Goal: Task Accomplishment & Management: Use online tool/utility

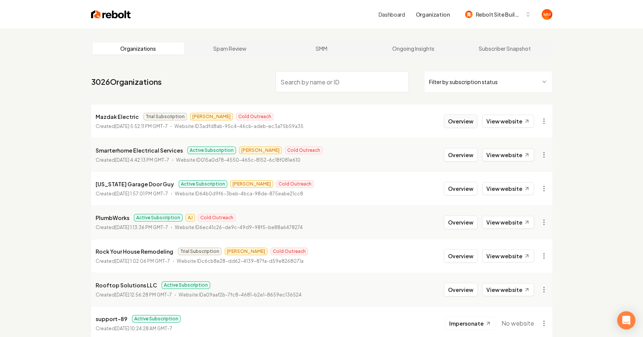
click at [458, 123] on button "Overview" at bounding box center [461, 121] width 34 height 14
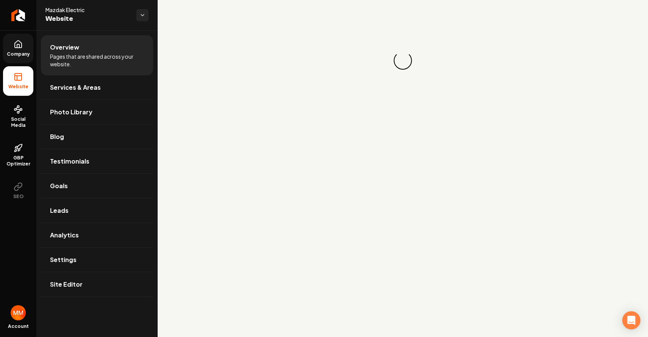
click at [20, 53] on span "Company" at bounding box center [18, 54] width 29 height 6
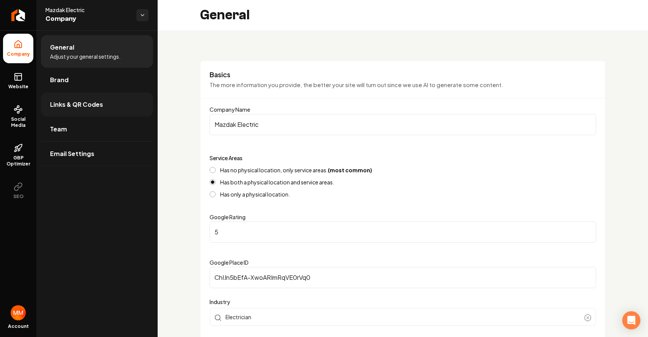
click at [120, 109] on link "Links & QR Codes" at bounding box center [97, 104] width 112 height 24
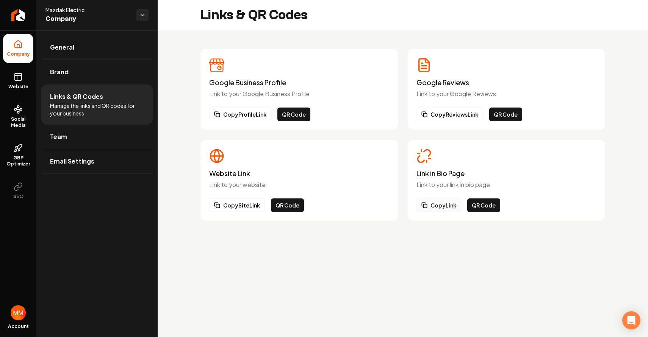
click at [430, 202] on button "Copy Link" at bounding box center [439, 206] width 45 height 14
click at [474, 205] on button "QR Code" at bounding box center [483, 206] width 33 height 14
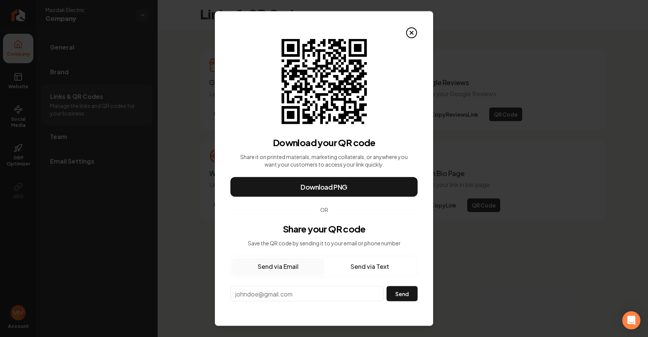
click at [359, 290] on input "email" at bounding box center [306, 294] width 153 height 15
click at [359, 291] on input "email" at bounding box center [306, 294] width 153 height 15
paste input "mazdak.electric@gmail.com"
type input "mazdak.electric@gmail.com"
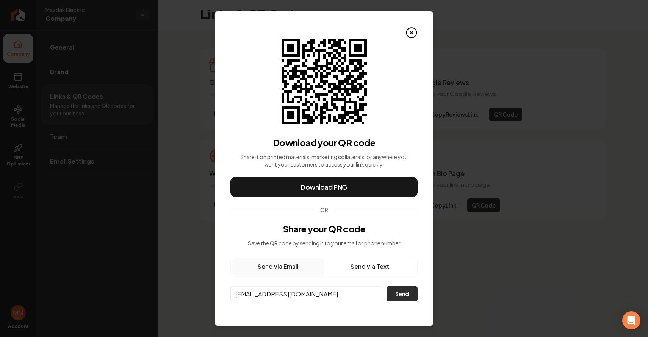
click at [392, 290] on button "Send" at bounding box center [402, 294] width 31 height 15
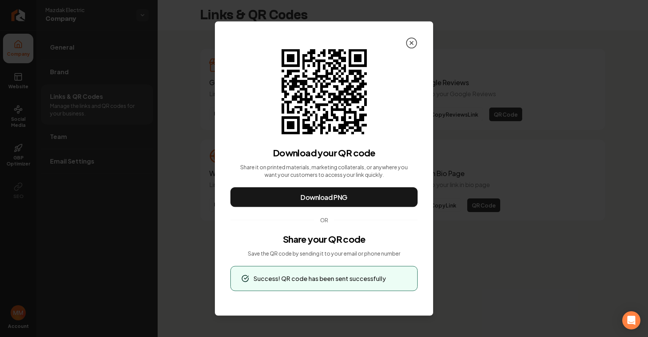
click at [408, 45] on icon at bounding box center [412, 43] width 12 height 12
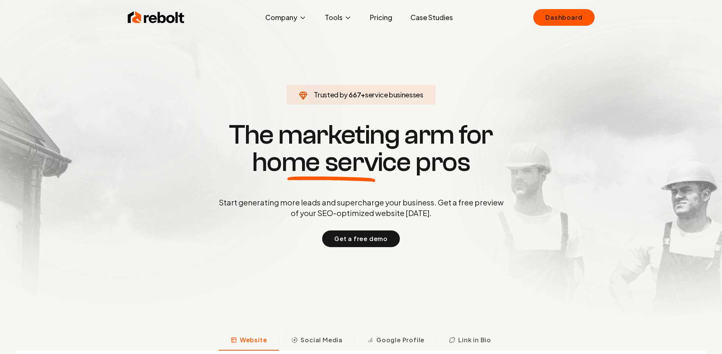
click at [600, 14] on div "Rebolt Company About Blog Jobs Tools Google Review QR Code Generator Google Bus…" at bounding box center [361, 17] width 485 height 23
click at [571, 23] on link "Dashboard" at bounding box center [563, 17] width 61 height 17
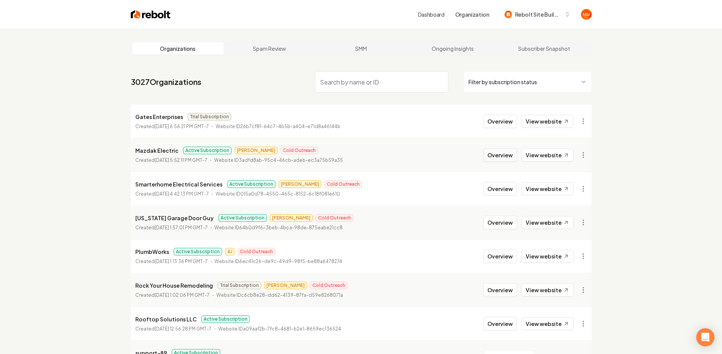
click at [508, 155] on button "Overview" at bounding box center [500, 155] width 34 height 14
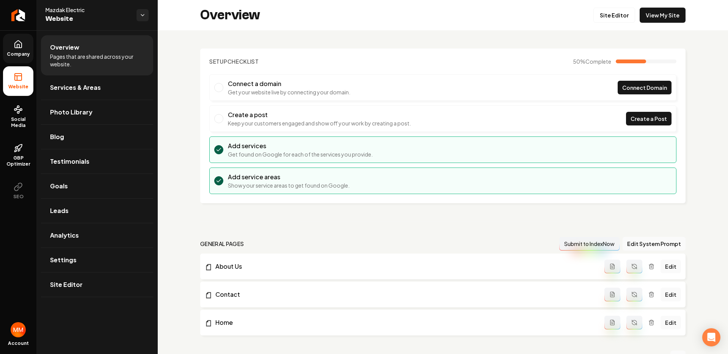
click at [22, 47] on icon at bounding box center [18, 44] width 7 height 7
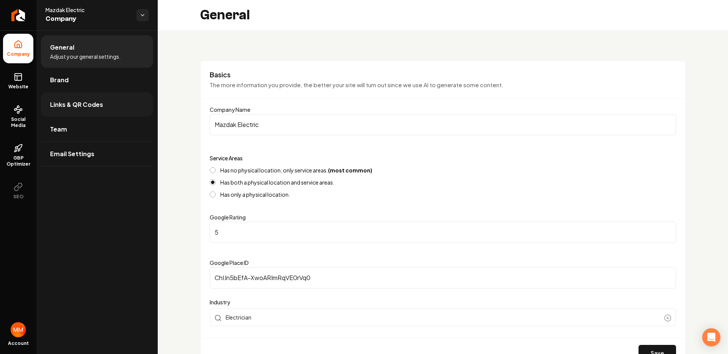
click at [80, 102] on span "Links & QR Codes" at bounding box center [76, 104] width 53 height 9
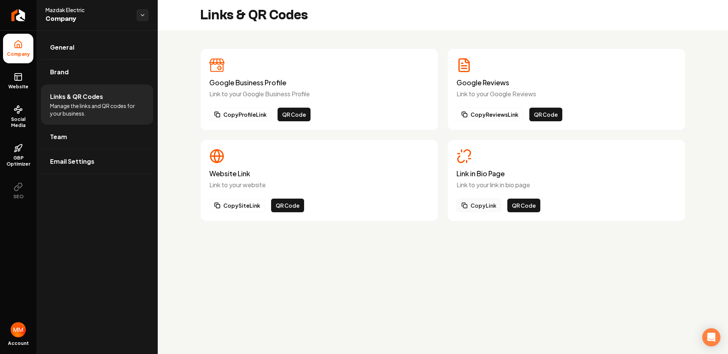
click at [484, 201] on button "Copy Link" at bounding box center [478, 206] width 45 height 14
click at [479, 210] on button "Copy Link" at bounding box center [478, 206] width 45 height 14
click at [19, 80] on rect at bounding box center [18, 77] width 7 height 7
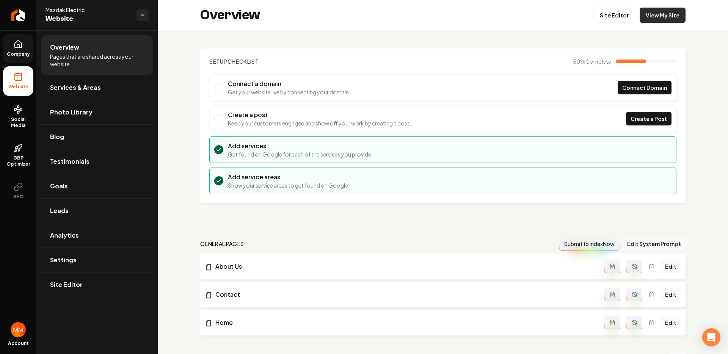
click at [654, 17] on link "View My Site" at bounding box center [663, 15] width 46 height 15
